Goal: Check status

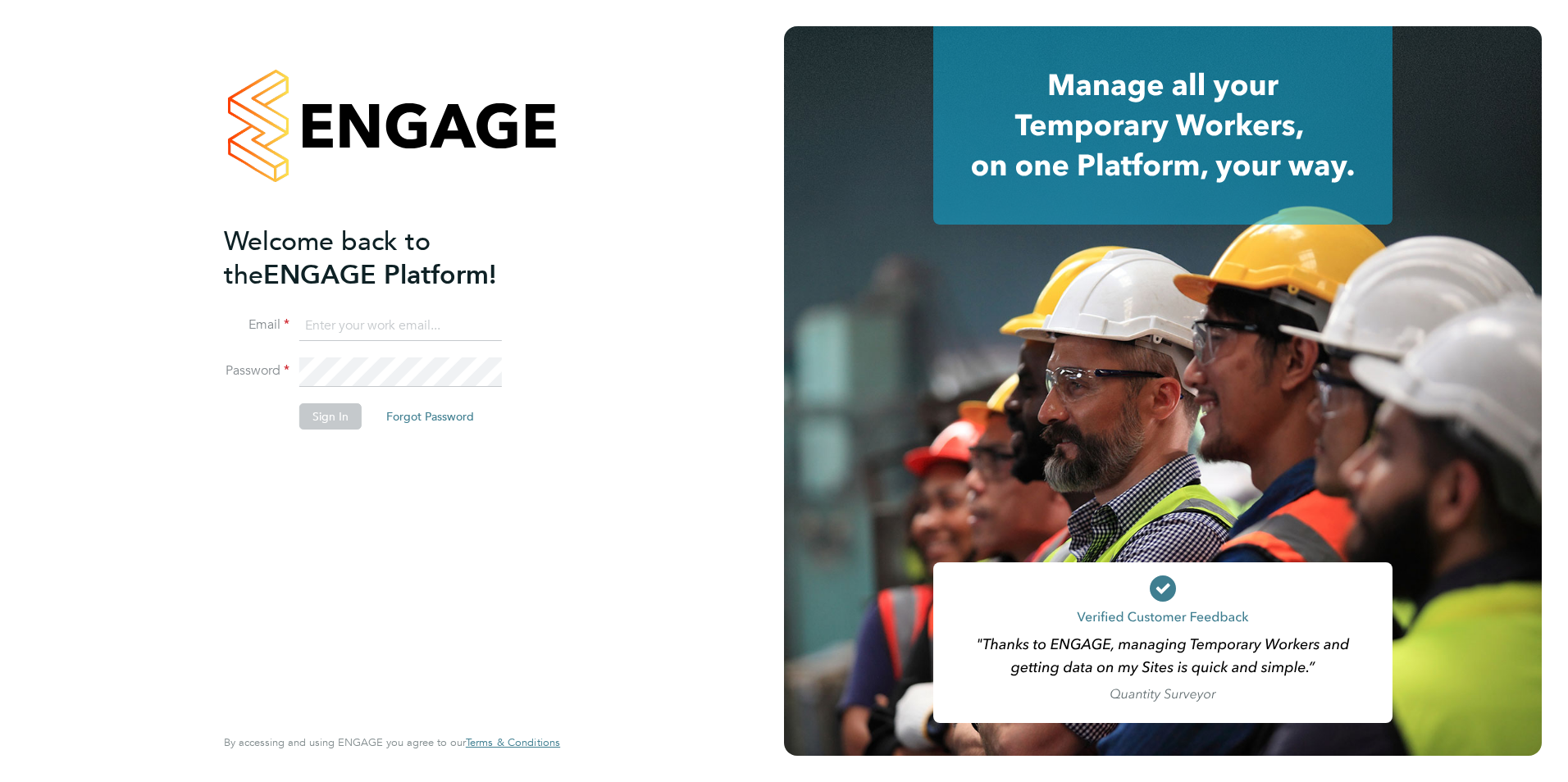
type input "[PERSON_NAME][EMAIL_ADDRESS][DOMAIN_NAME]"
click at [321, 418] on button "Sign In" at bounding box center [330, 416] width 62 height 26
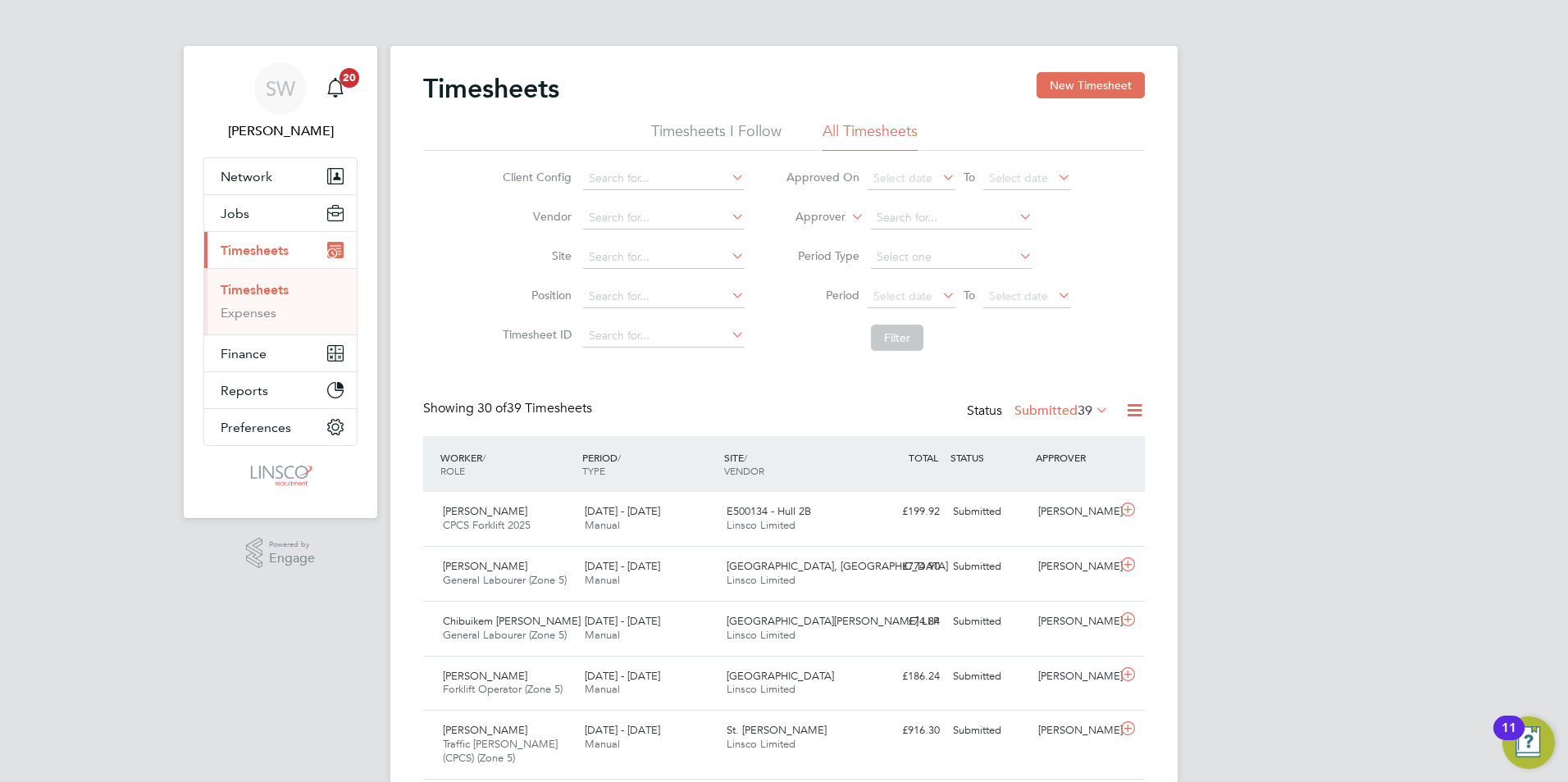
click at [1072, 421] on div "Status Submitted 39" at bounding box center [1039, 412] width 145 height 23
click at [1070, 415] on label "Submitted 39" at bounding box center [1061, 411] width 95 height 16
click at [1045, 507] on li "Approved" at bounding box center [1034, 509] width 76 height 23
